Goal: Information Seeking & Learning: Learn about a topic

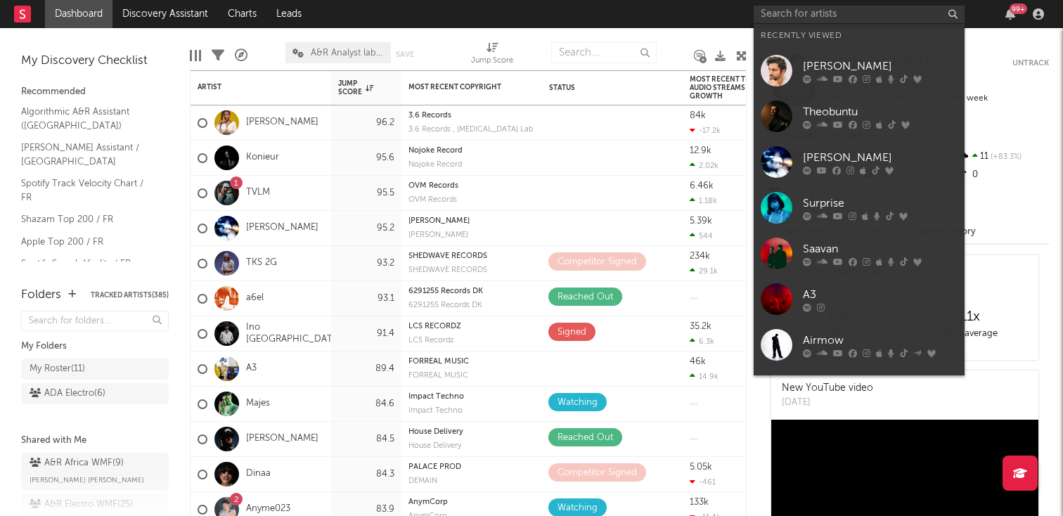
click at [774, 16] on input "text" at bounding box center [859, 15] width 211 height 18
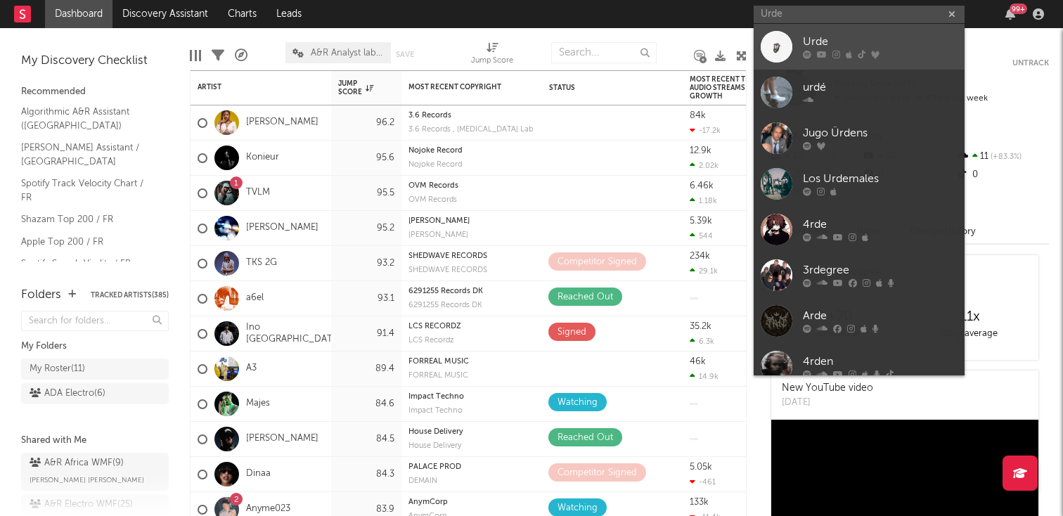
type input "Urde"
click at [815, 41] on div "Urde" at bounding box center [880, 42] width 155 height 17
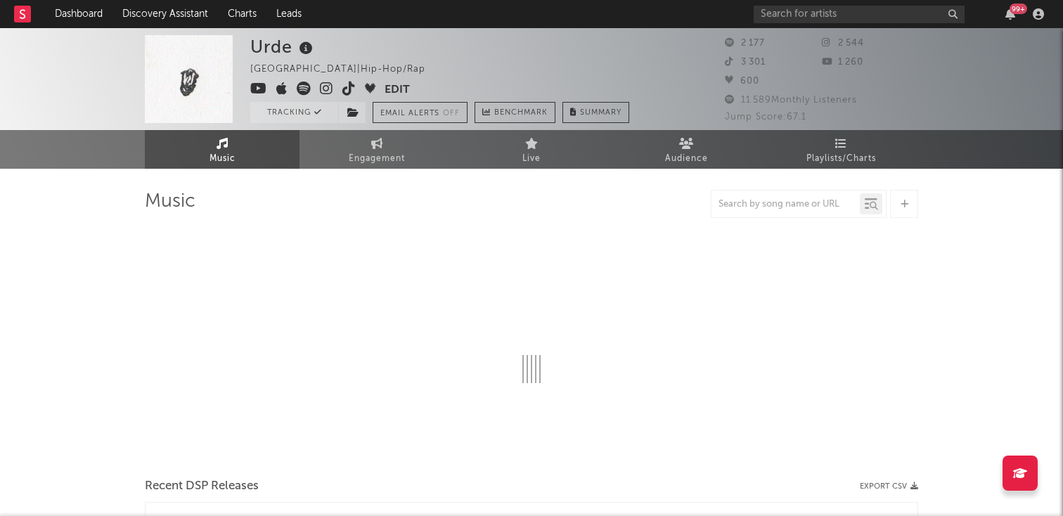
select select "1w"
